Goal: Transaction & Acquisition: Obtain resource

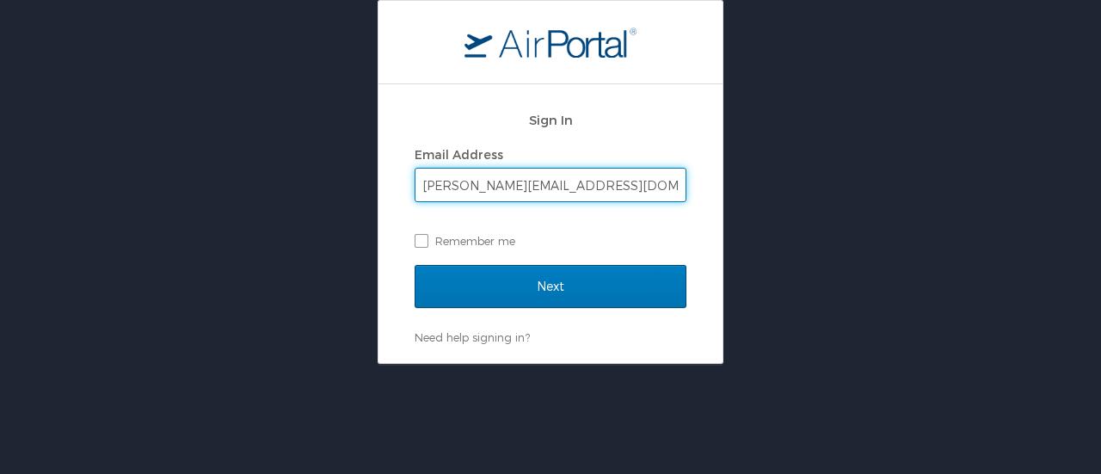
type input "tim.biart@kodatech.com"
click at [415, 265] on input "Next" at bounding box center [551, 286] width 272 height 43
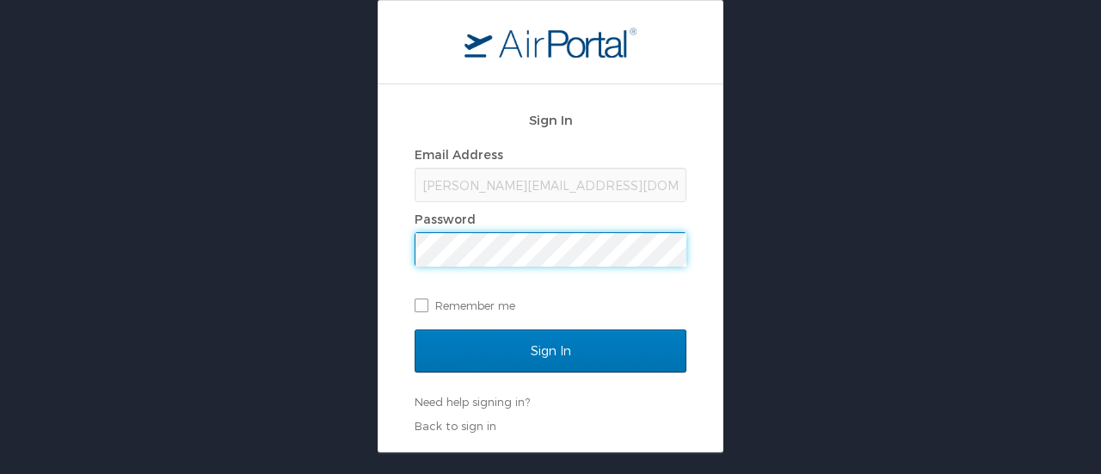
click at [415, 329] on input "Sign In" at bounding box center [551, 350] width 272 height 43
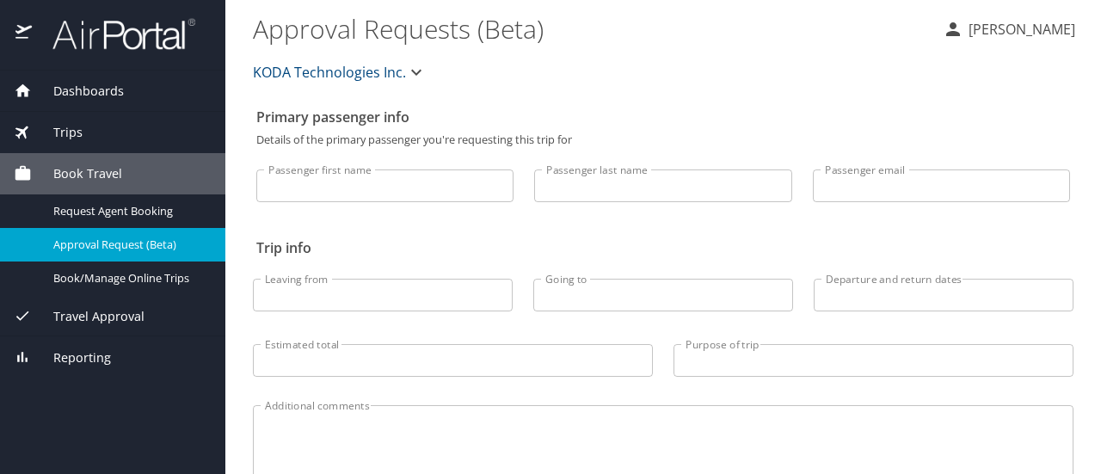
click at [103, 134] on div "Trips" at bounding box center [113, 132] width 198 height 19
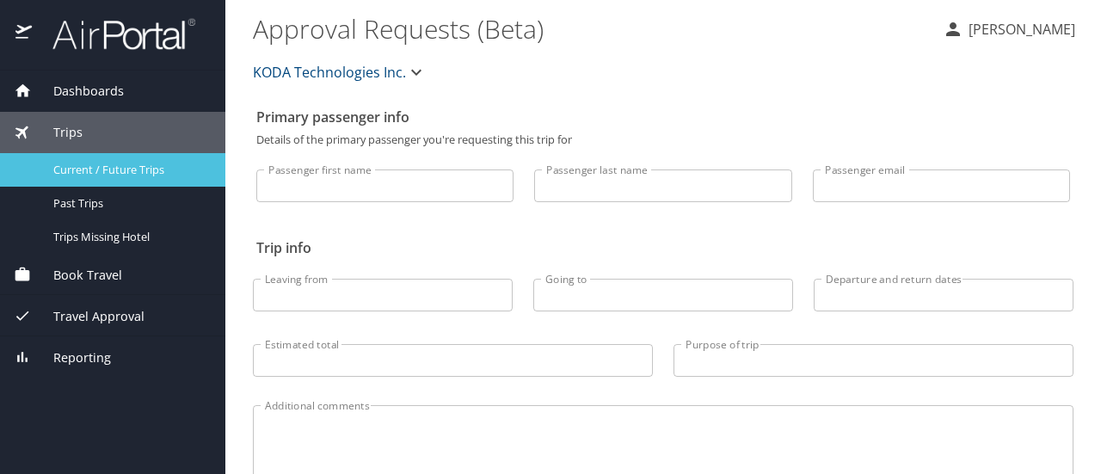
click at [101, 157] on link "Current / Future Trips" at bounding box center [112, 170] width 225 height 34
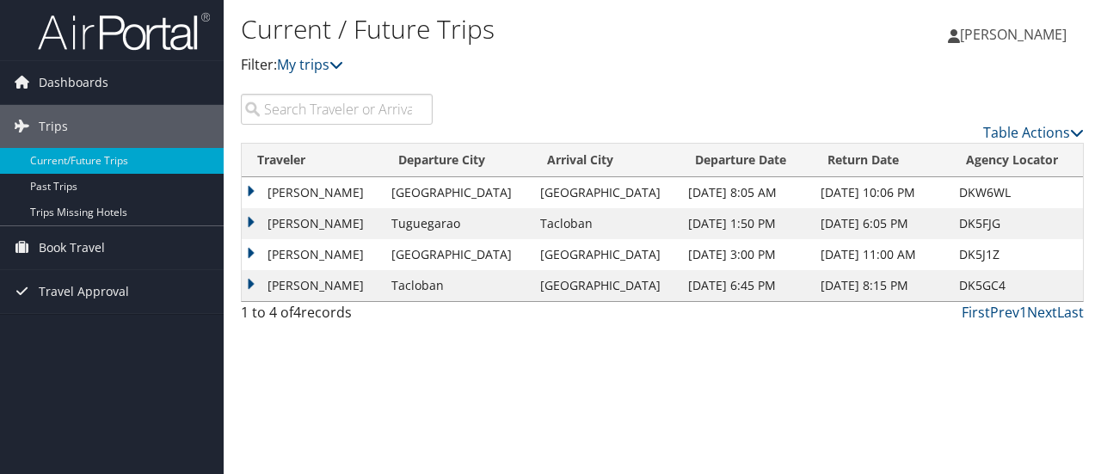
click at [374, 216] on td "[PERSON_NAME]" at bounding box center [312, 223] width 141 height 31
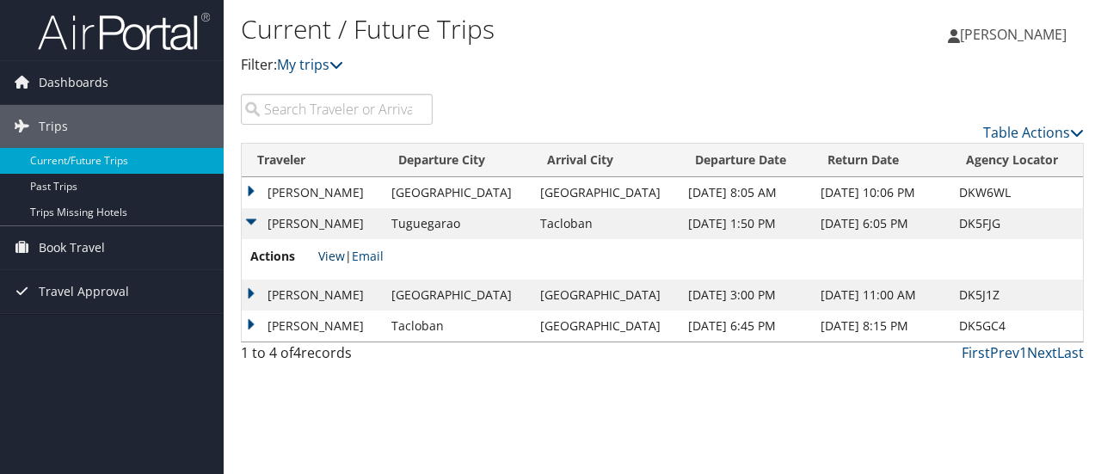
click at [335, 255] on link "View" at bounding box center [331, 256] width 27 height 16
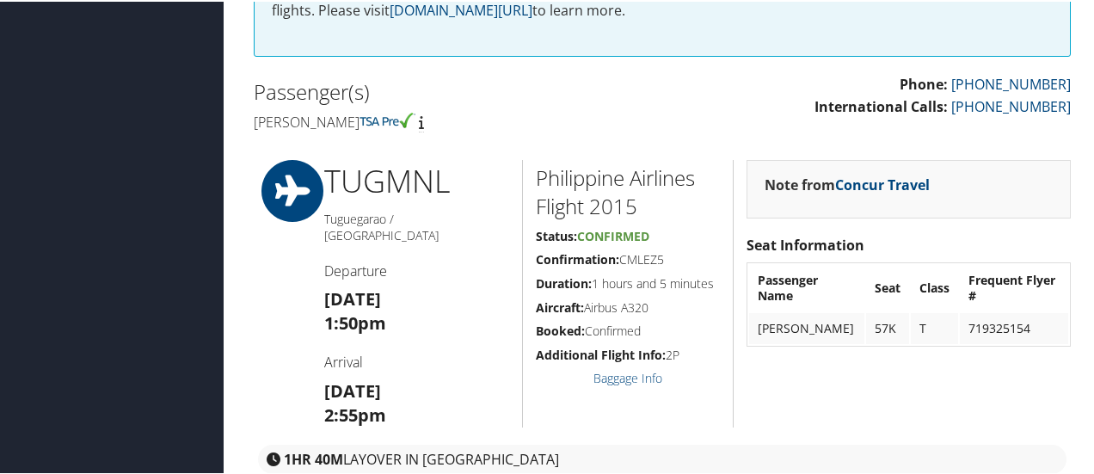
scroll to position [441, 0]
click at [1006, 329] on td "719325154" at bounding box center [1014, 325] width 108 height 31
copy td "719325154"
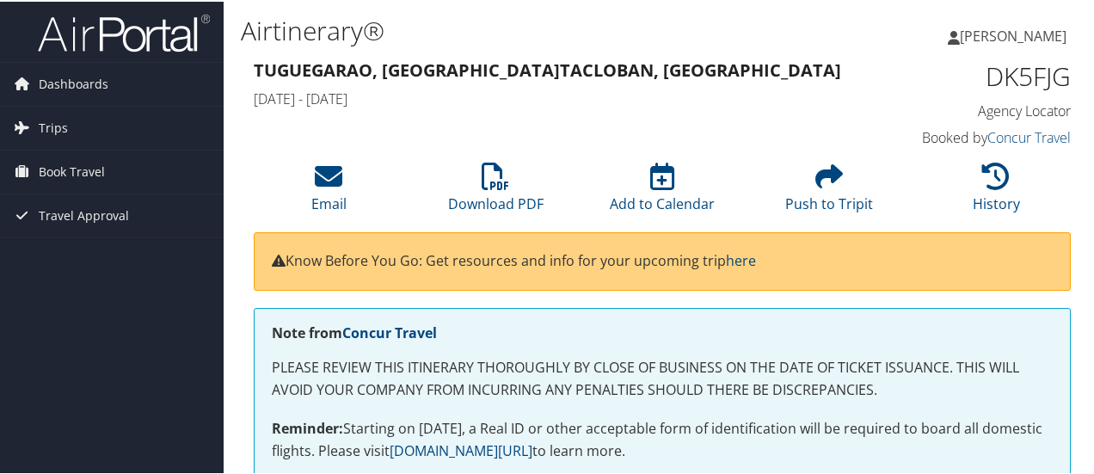
scroll to position [1, 0]
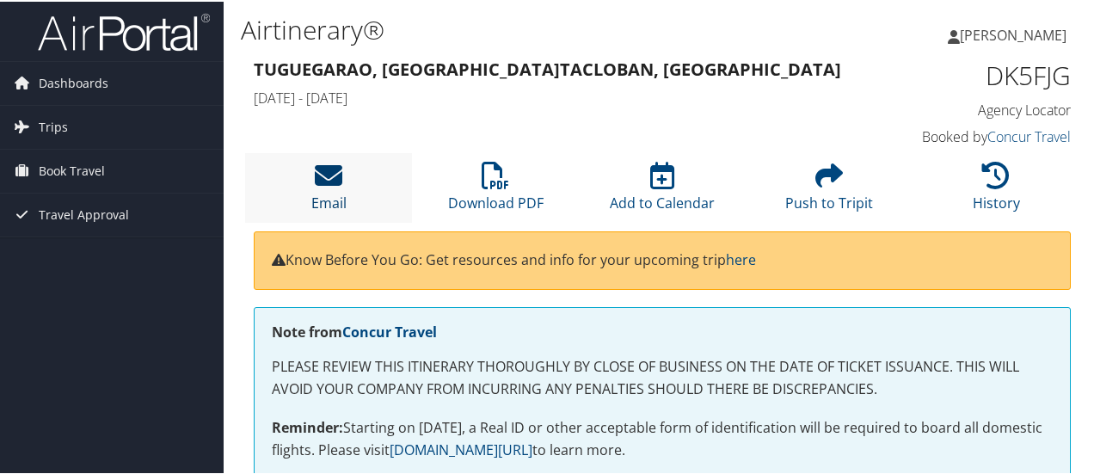
click at [329, 184] on icon at bounding box center [329, 174] width 28 height 28
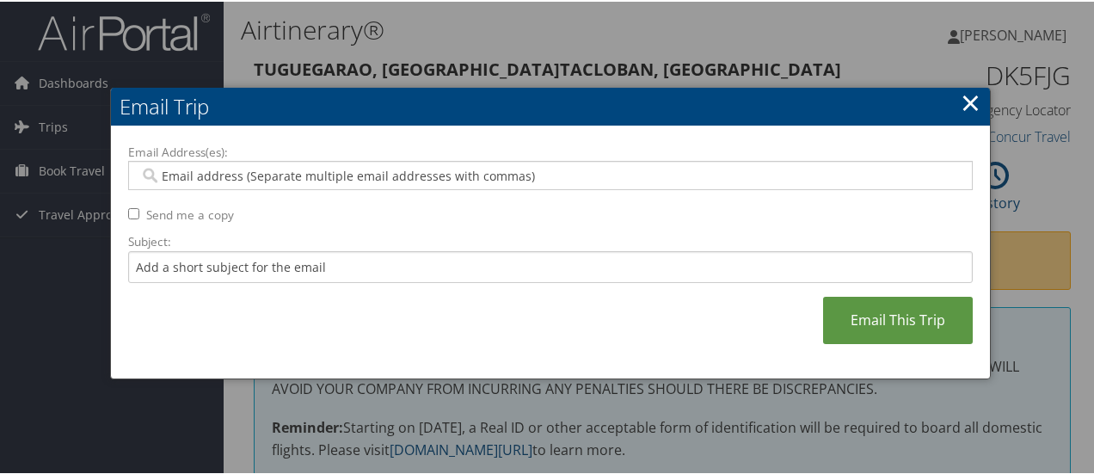
click at [333, 173] on input "Email Address(es):" at bounding box center [550, 173] width 823 height 17
type input "[EMAIL_ADDRESS][DOMAIN_NAME]"
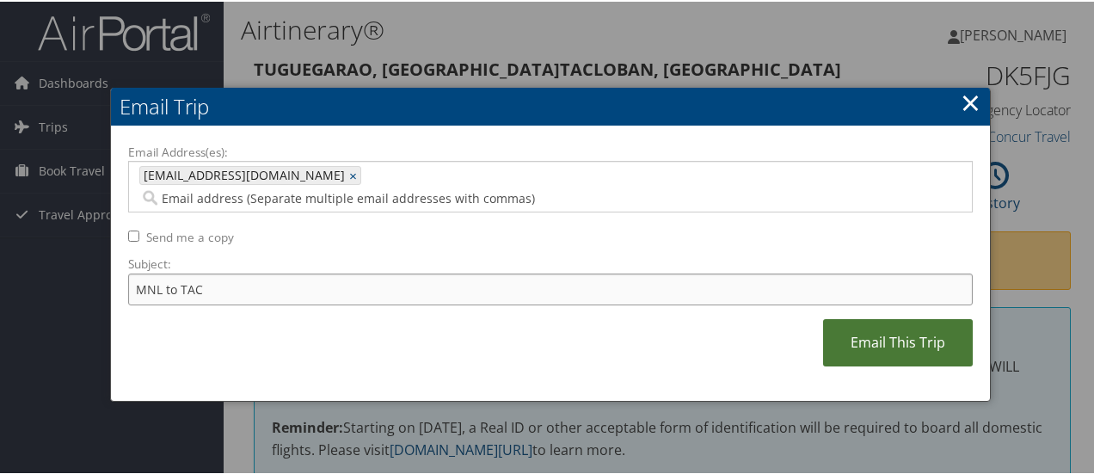
type input "MNL to TAC"
click at [877, 317] on link "Email This Trip" at bounding box center [898, 340] width 150 height 47
